Goal: Find specific page/section: Find specific page/section

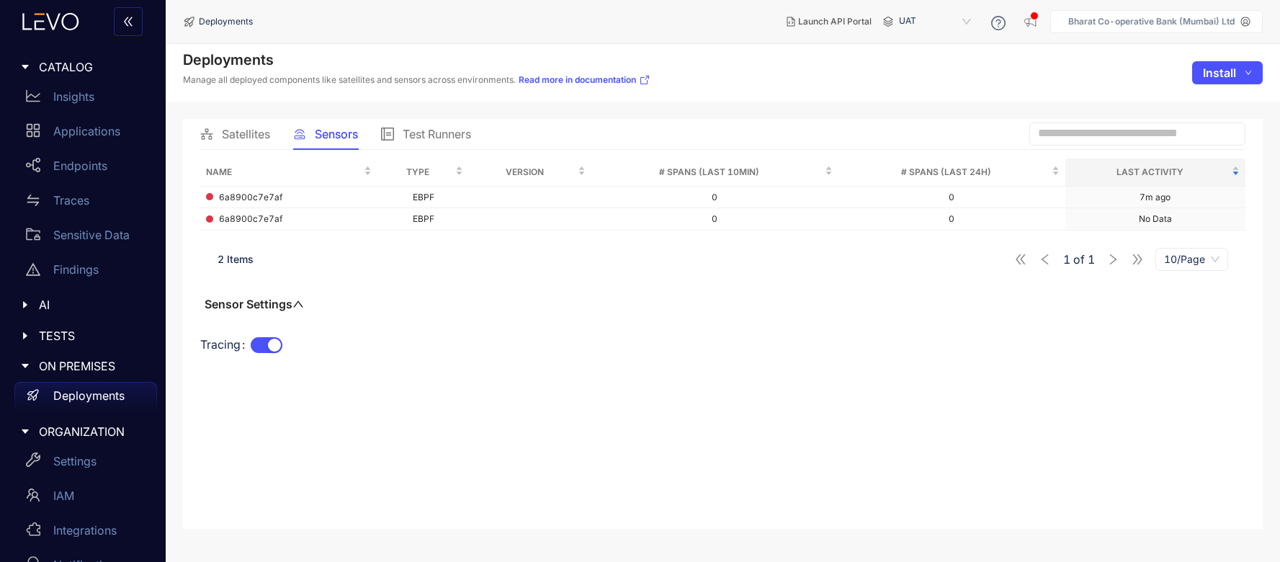
click at [51, 24] on icon at bounding box center [53, 22] width 14 height 17
click at [1176, 24] on p "Bharat Co-operative Bank (Mumbai) Ltd" at bounding box center [1151, 22] width 166 height 10
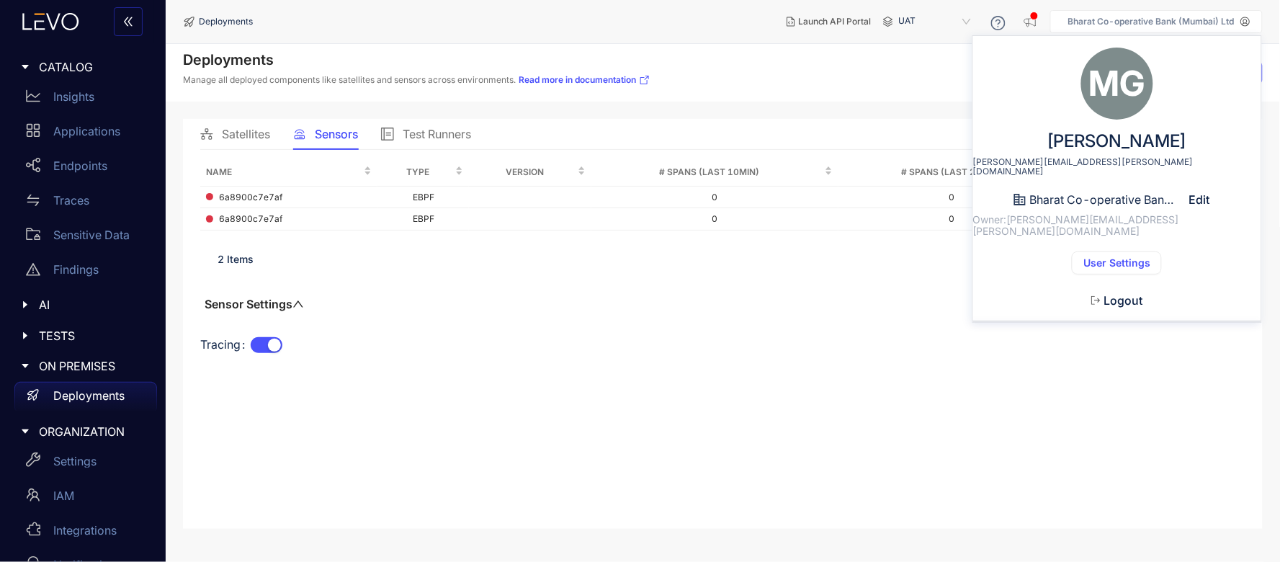
click at [455, 409] on div "Name Type Version # Spans (last 10min) # Spans (last 24h) Last Activity 6a8900c…" at bounding box center [722, 334] width 1045 height 353
